Goal: Transaction & Acquisition: Download file/media

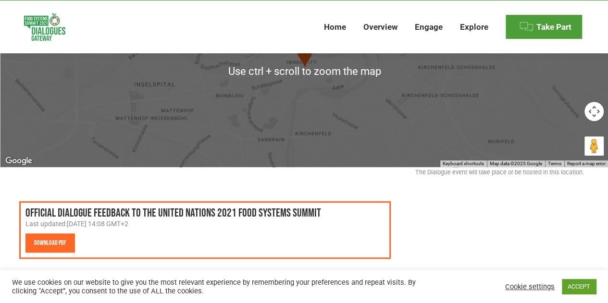
scroll to position [289, 0]
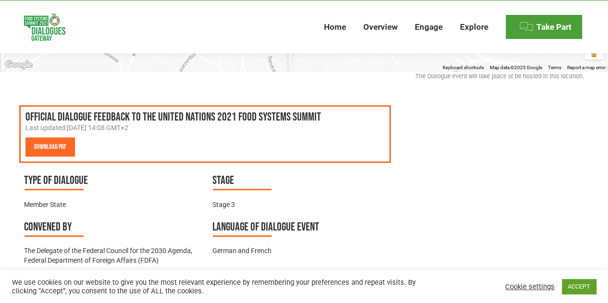
click at [50, 148] on link "Download PDF" at bounding box center [50, 147] width 50 height 19
